Goal: Task Accomplishment & Management: Use online tool/utility

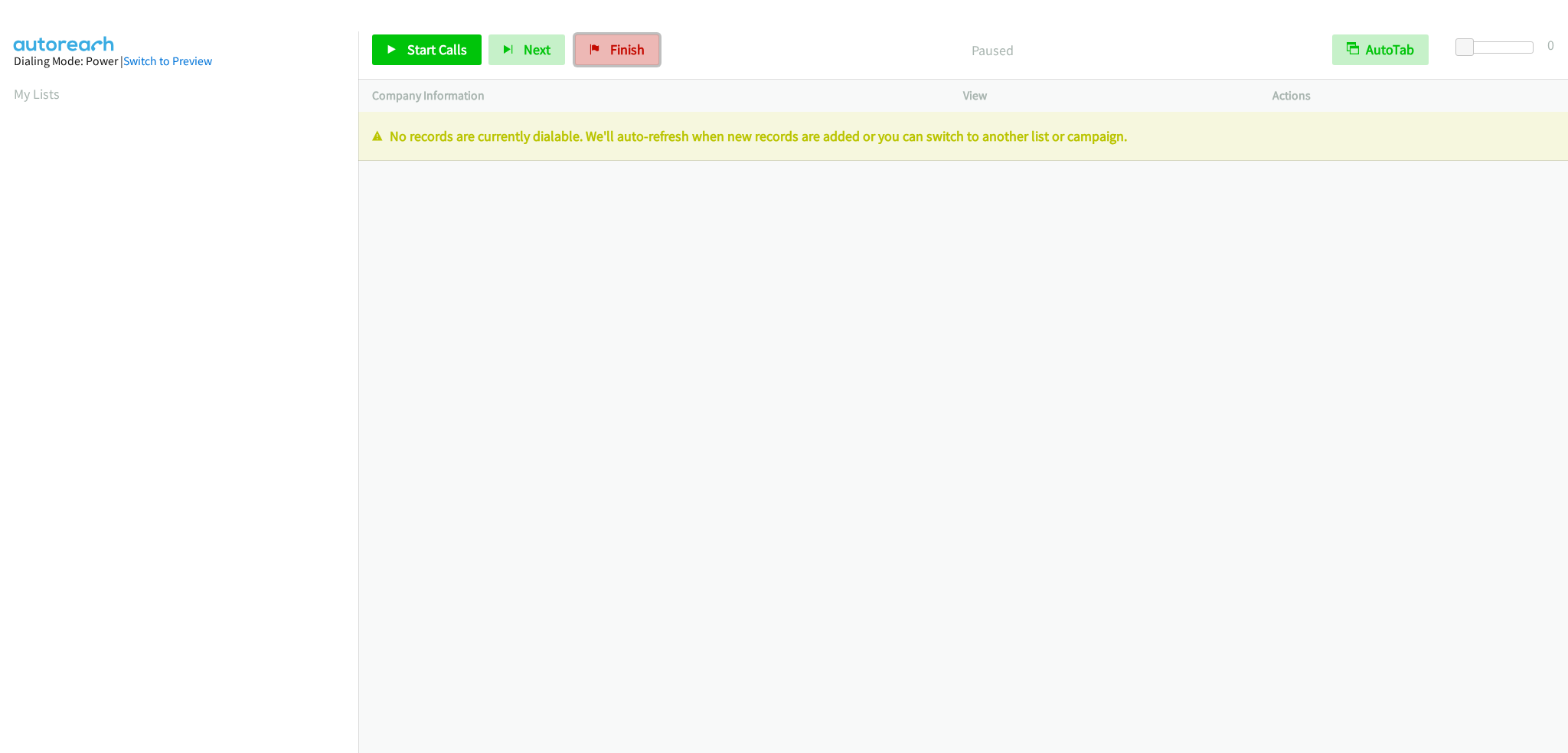
click at [630, 52] on span "Finish" at bounding box center [627, 50] width 34 height 18
click at [590, 55] on link "Finish" at bounding box center [617, 49] width 84 height 30
